Goal: Task Accomplishment & Management: Complete application form

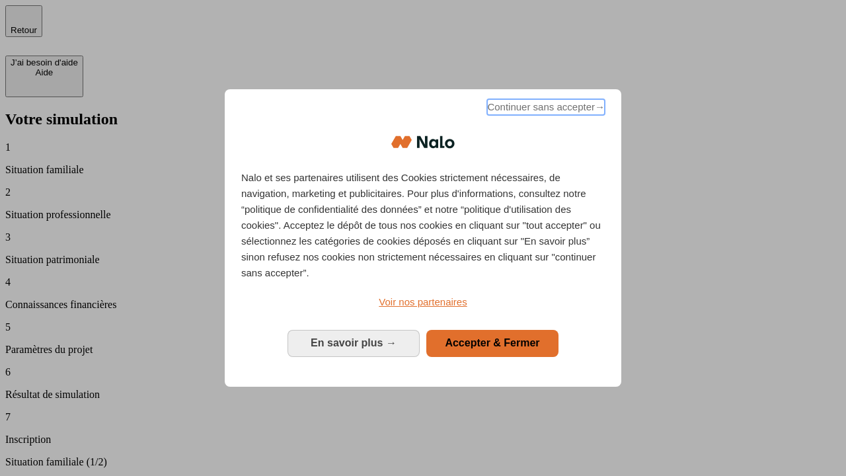
click at [545, 109] on span "Continuer sans accepter →" at bounding box center [546, 107] width 118 height 16
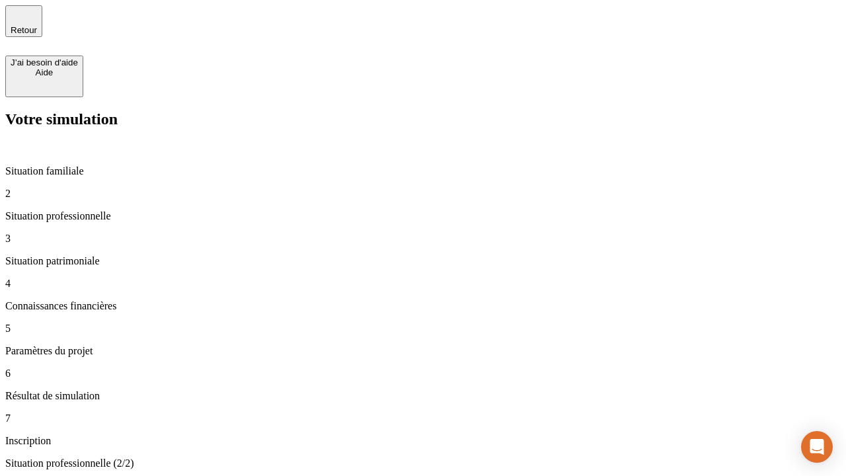
type input "30 000"
type input "1 000"
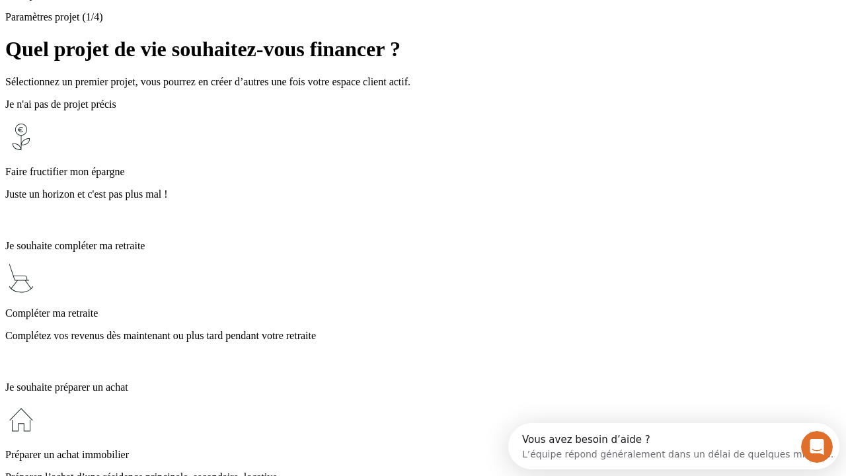
scroll to position [25, 0]
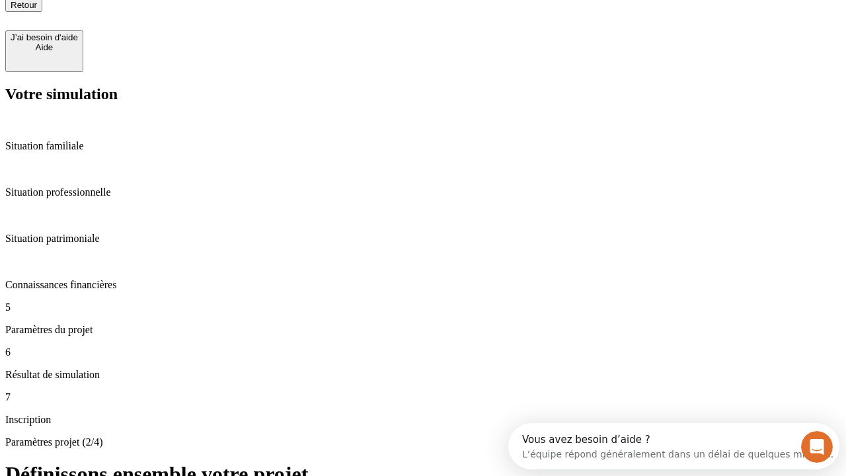
type input "65"
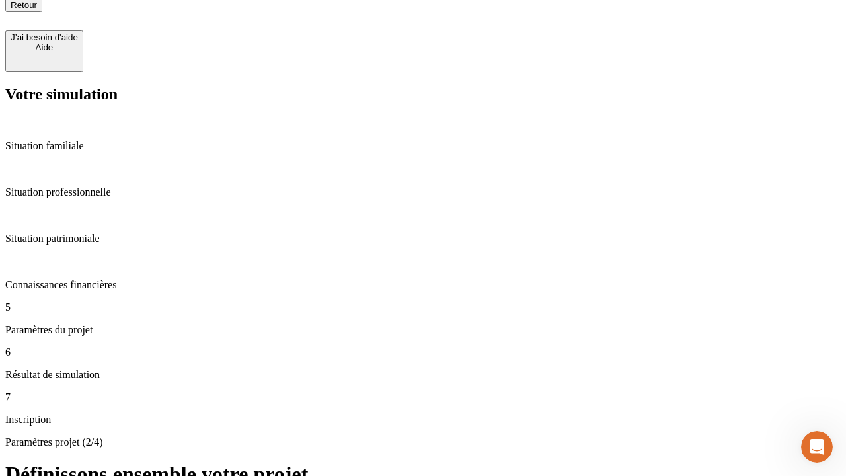
scroll to position [13, 0]
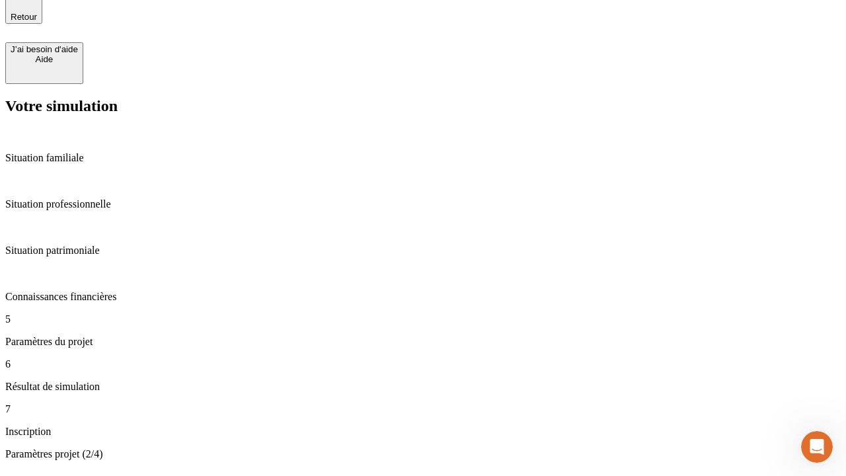
type input "5 000"
type input "640"
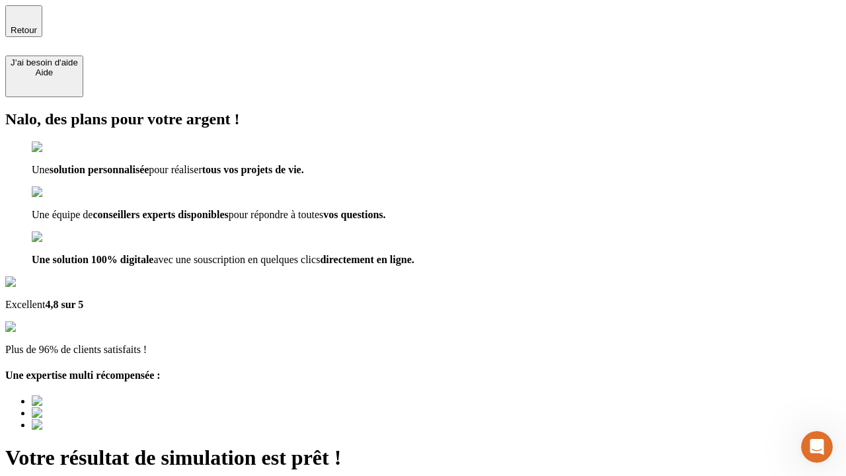
type input "[EMAIL_ADDRESS][DOMAIN_NAME]"
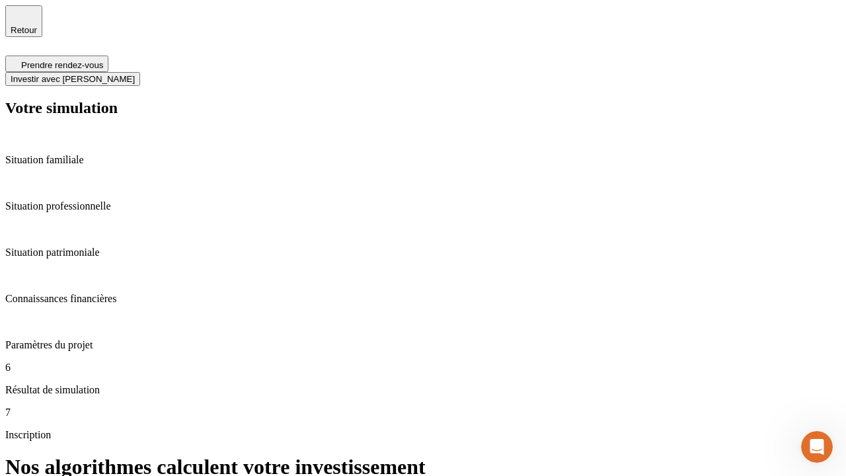
scroll to position [5, 0]
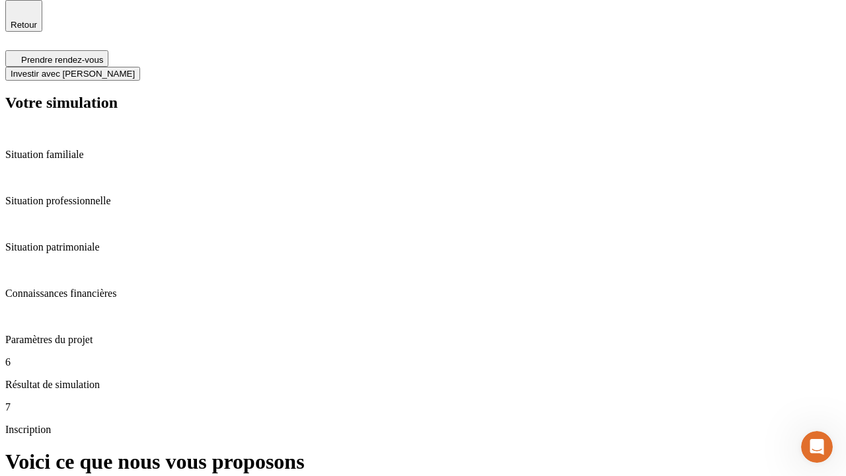
click at [135, 69] on span "Investir avec [PERSON_NAME]" at bounding box center [73, 74] width 124 height 10
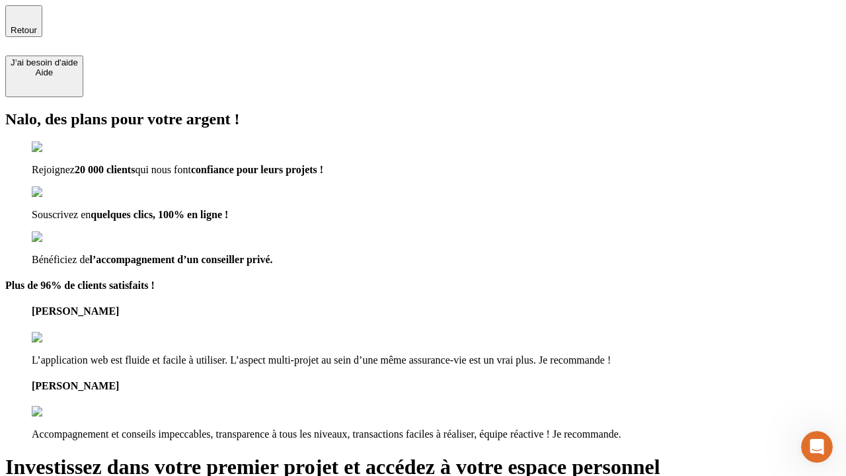
type input "[PERSON_NAME][EMAIL_ADDRESS][DOMAIN_NAME]"
